Goal: Task Accomplishment & Management: Complete application form

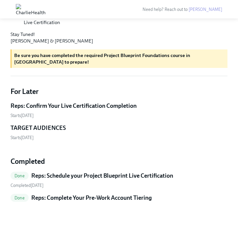
scroll to position [290, 0]
click at [95, 175] on h5 "Reps: Schedule your Project Blueprint Live Certification" at bounding box center [102, 175] width 142 height 8
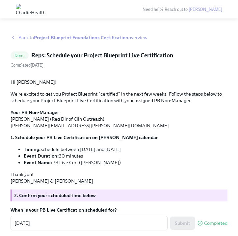
click at [65, 36] on strong "Project Blueprint Foundations Certification" at bounding box center [81, 38] width 94 height 6
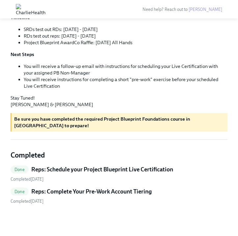
scroll to position [213, 0]
click at [71, 195] on h5 "Reps: Complete Your Pre-Work Account Tiering" at bounding box center [91, 191] width 120 height 8
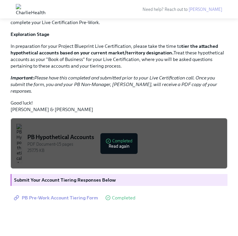
scroll to position [131, 0]
click at [56, 196] on span "PB Pre-Work Account Tiering Form" at bounding box center [56, 197] width 83 height 7
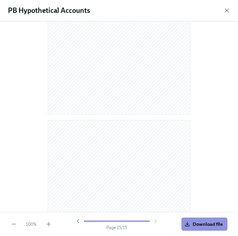
scroll to position [1324, 0]
